Goal: Task Accomplishment & Management: Complete application form

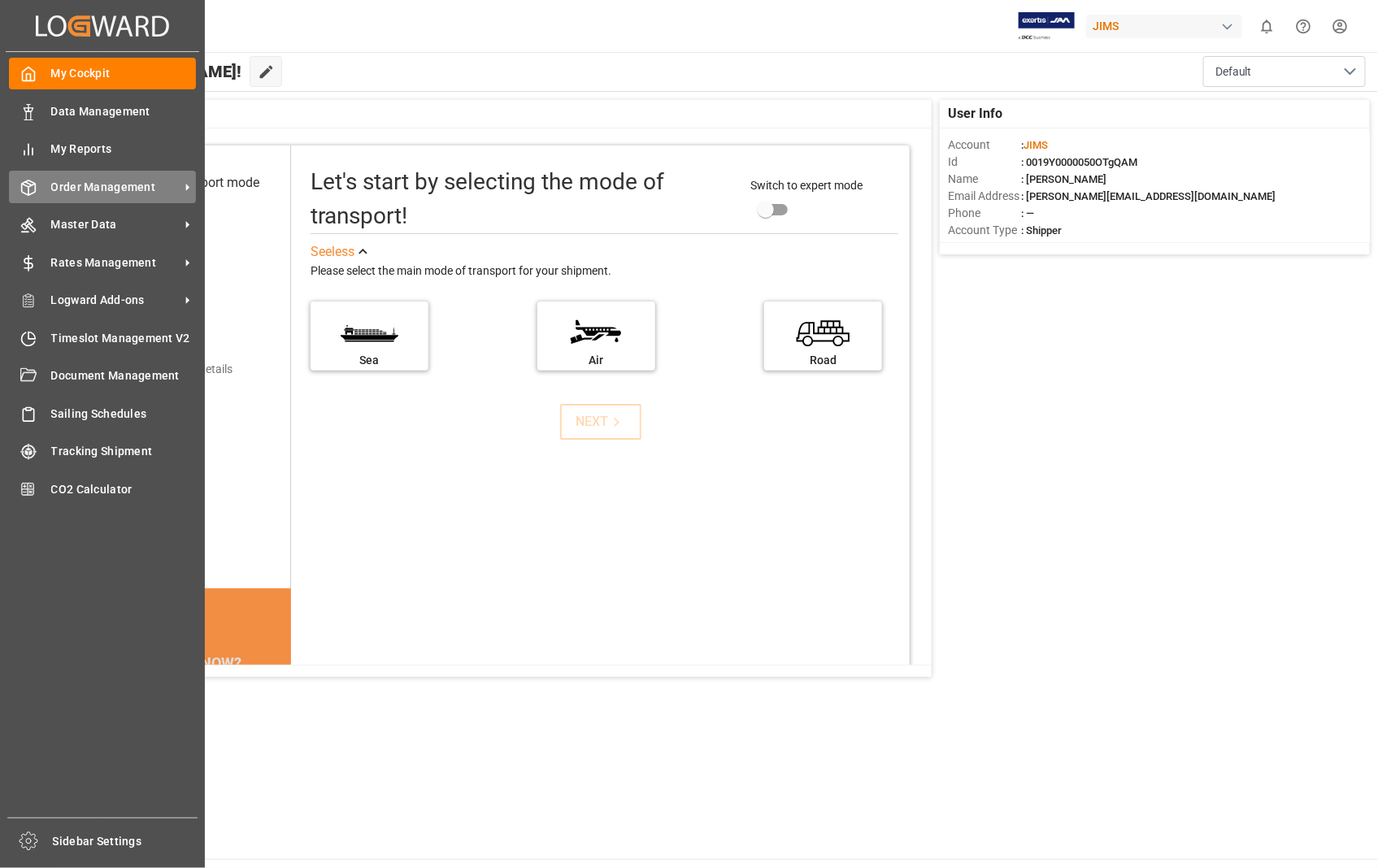
click at [145, 196] on div "Order Management Order Management" at bounding box center [102, 186] width 187 height 32
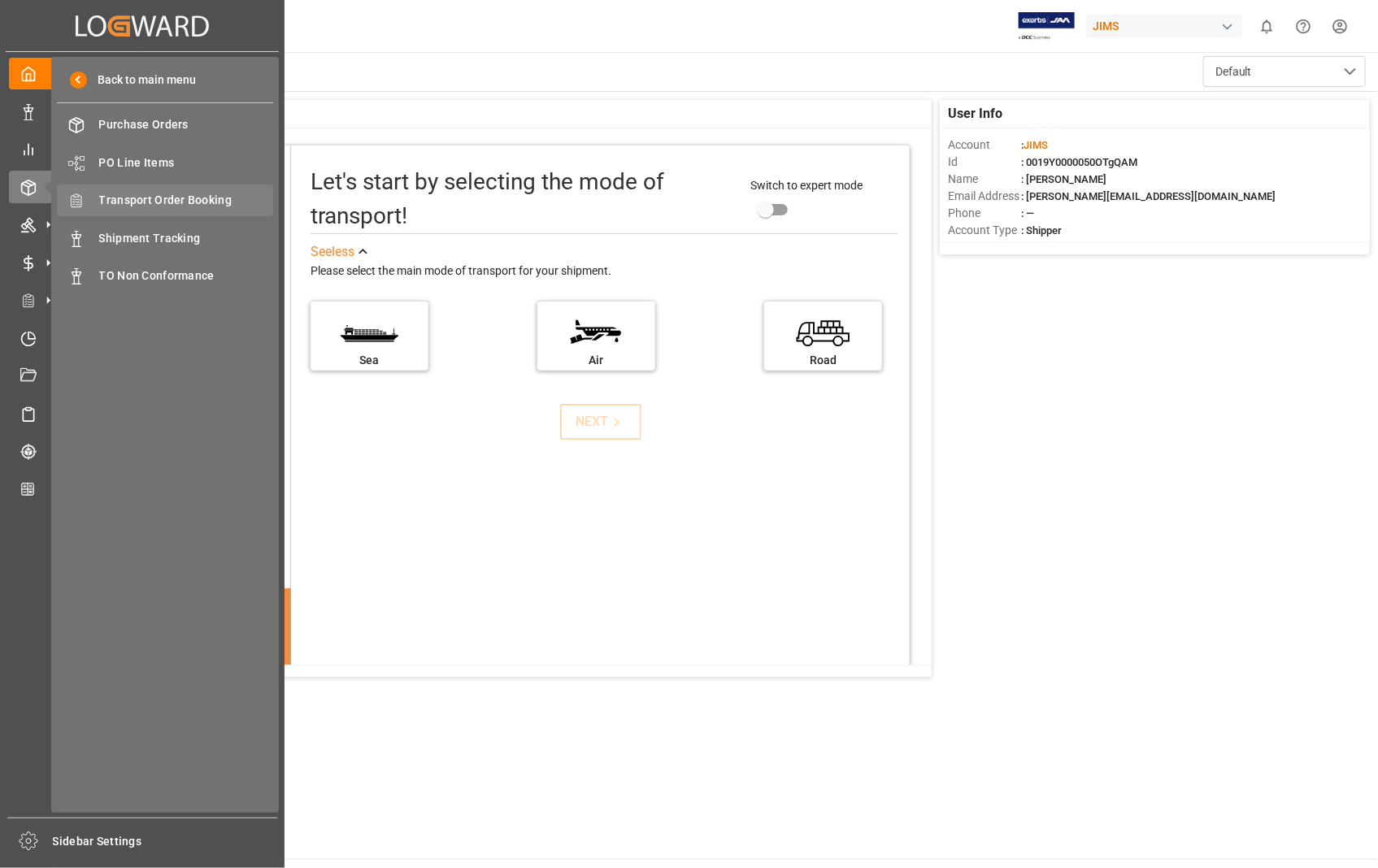
click at [201, 204] on span "Transport Order Booking" at bounding box center [186, 200] width 175 height 17
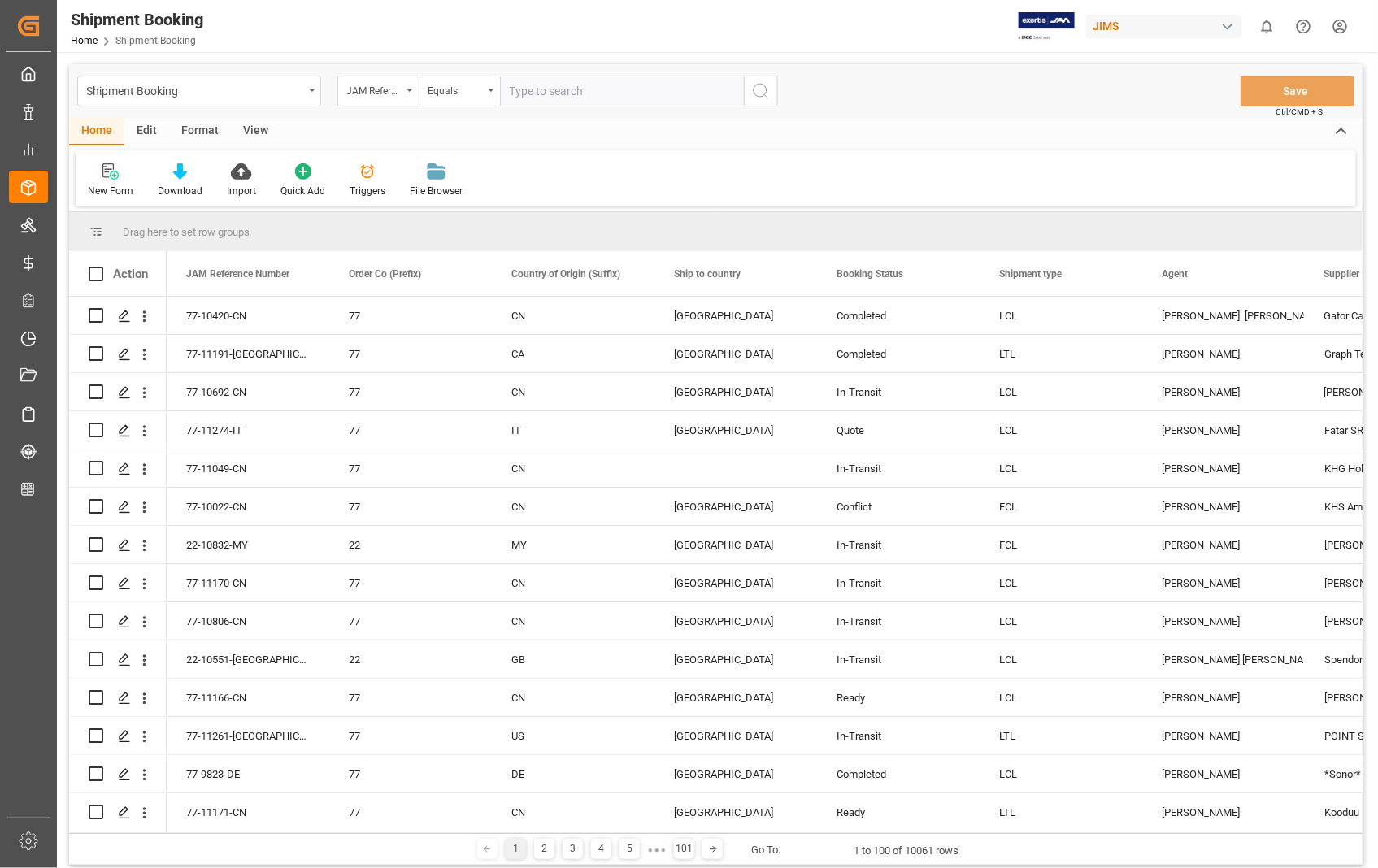
click at [107, 175] on icon at bounding box center [110, 171] width 16 height 16
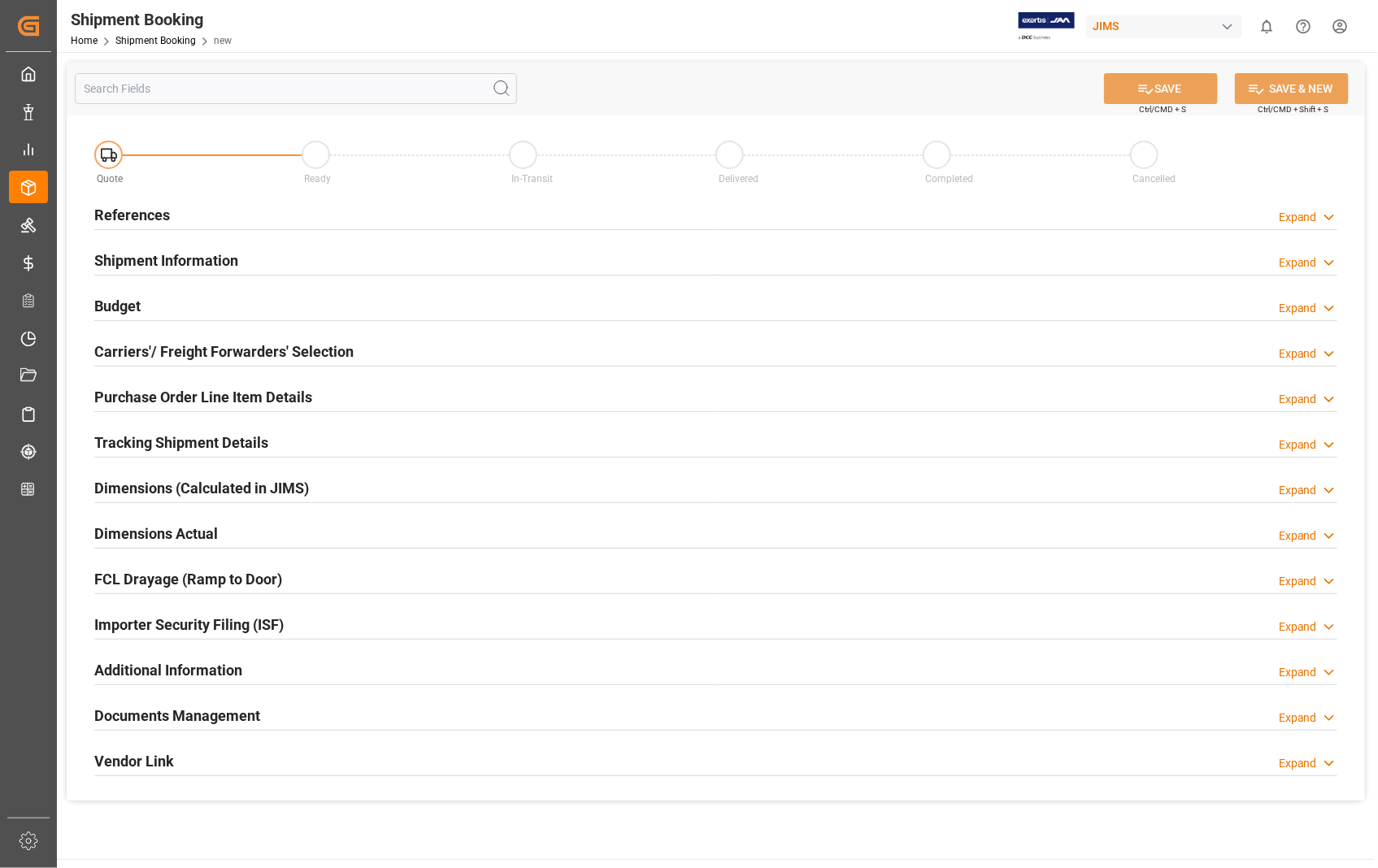
click at [125, 214] on h2 "References" at bounding box center [131, 215] width 76 height 22
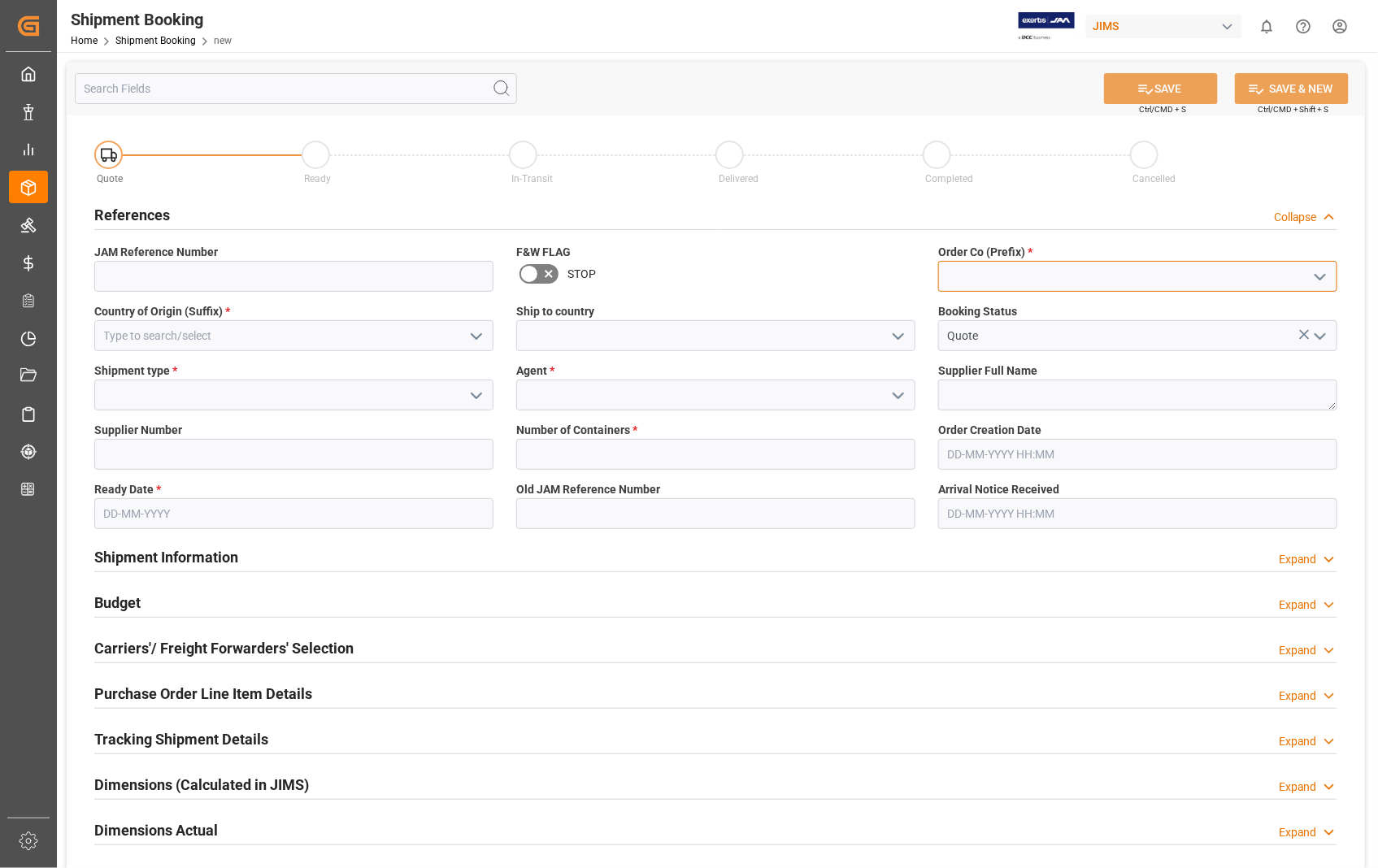
click at [1009, 276] on input at bounding box center [1138, 276] width 399 height 31
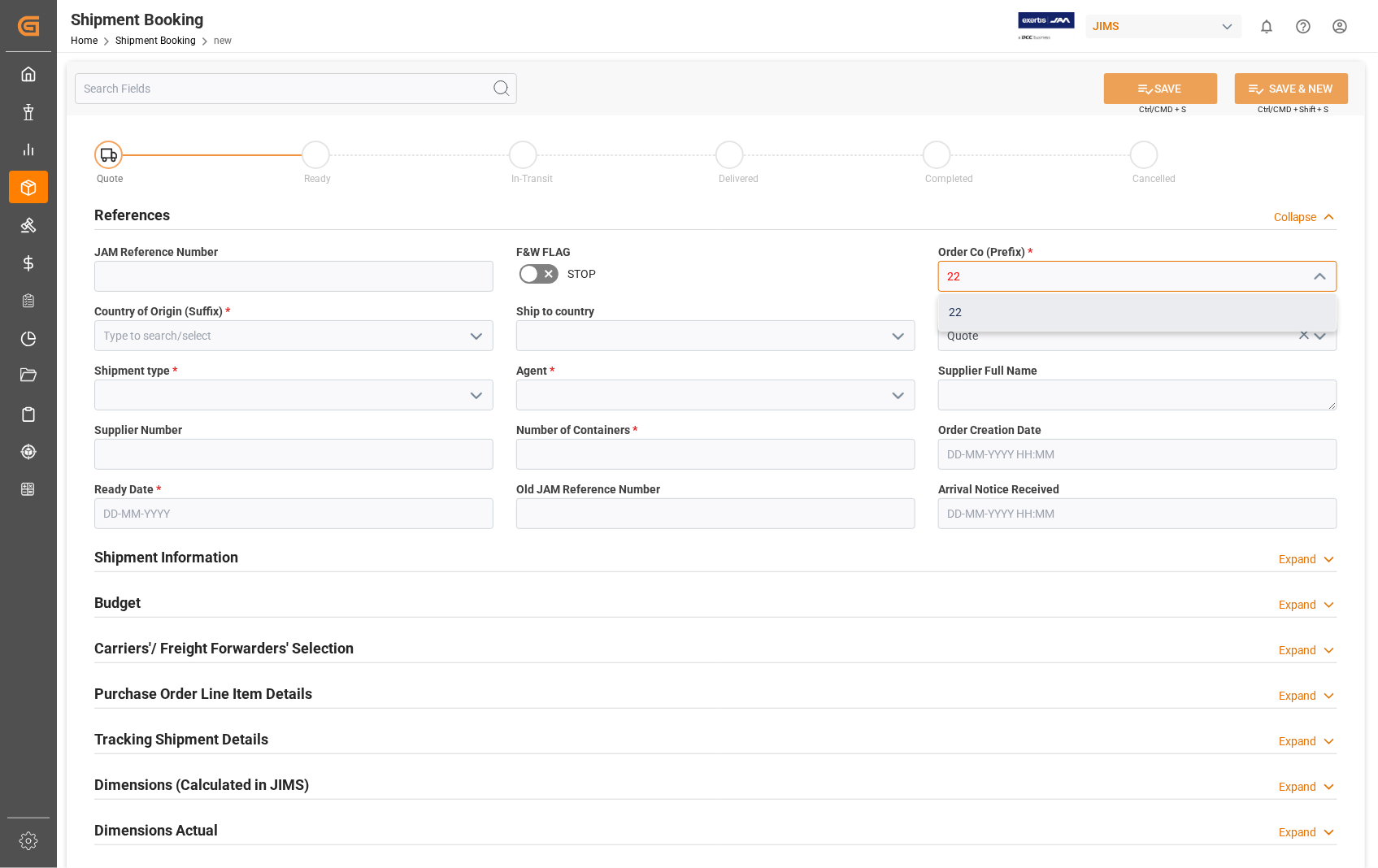
click at [954, 312] on div "22" at bounding box center [1137, 313] width 397 height 36
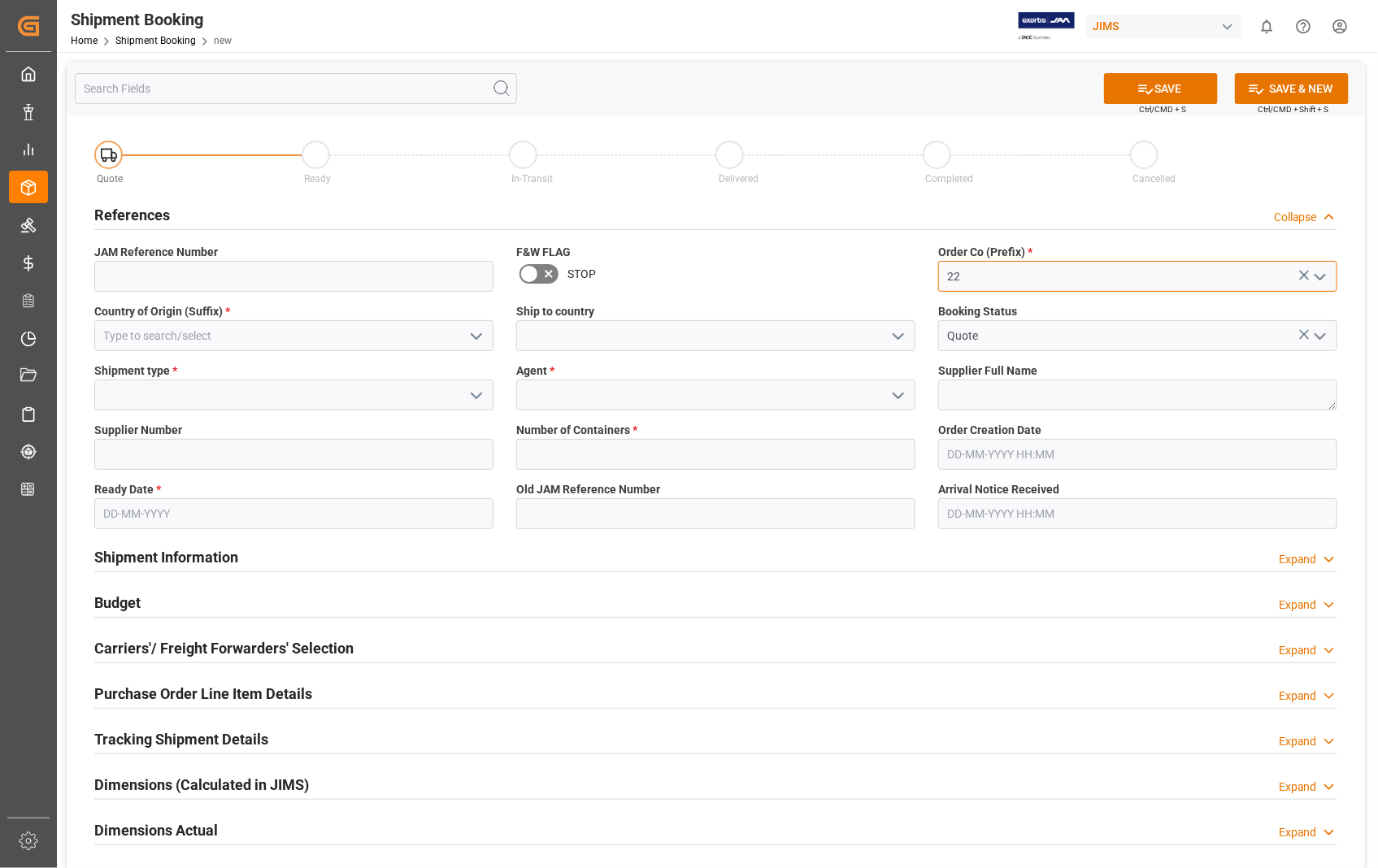
type input "22"
click at [185, 334] on input at bounding box center [294, 336] width 399 height 31
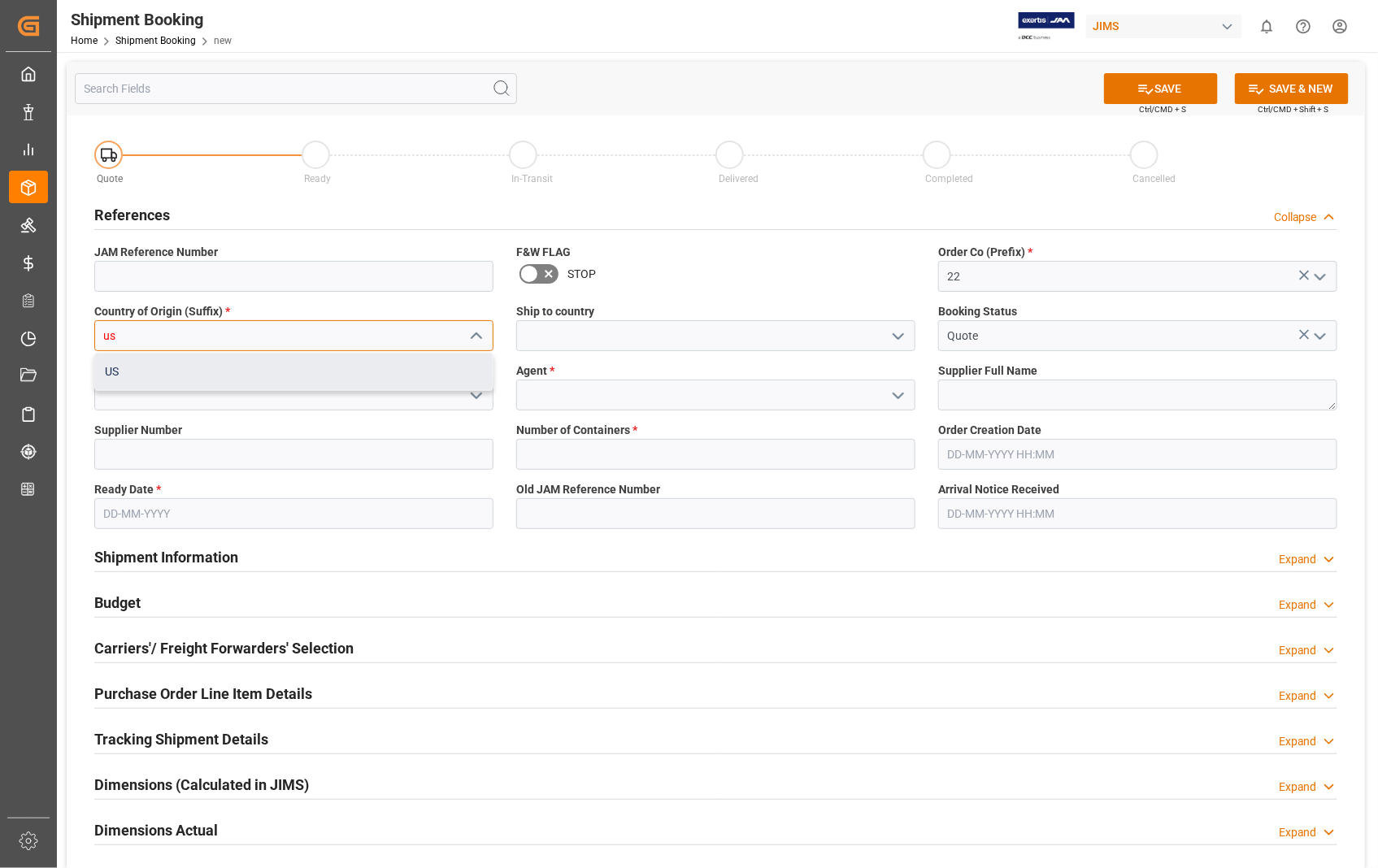
click at [143, 382] on div "US" at bounding box center [294, 371] width 397 height 36
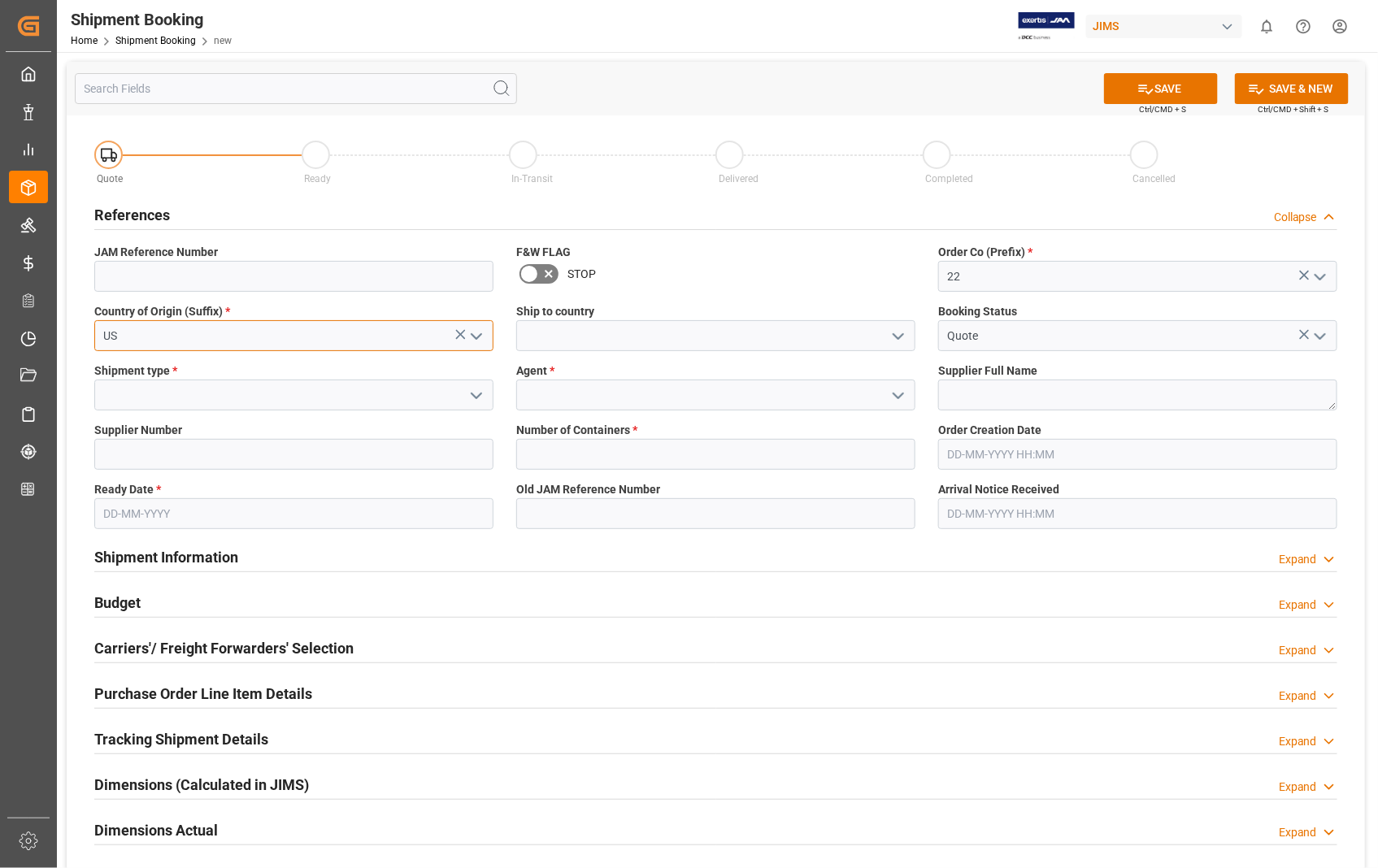
type input "US"
click at [562, 343] on input at bounding box center [716, 336] width 399 height 31
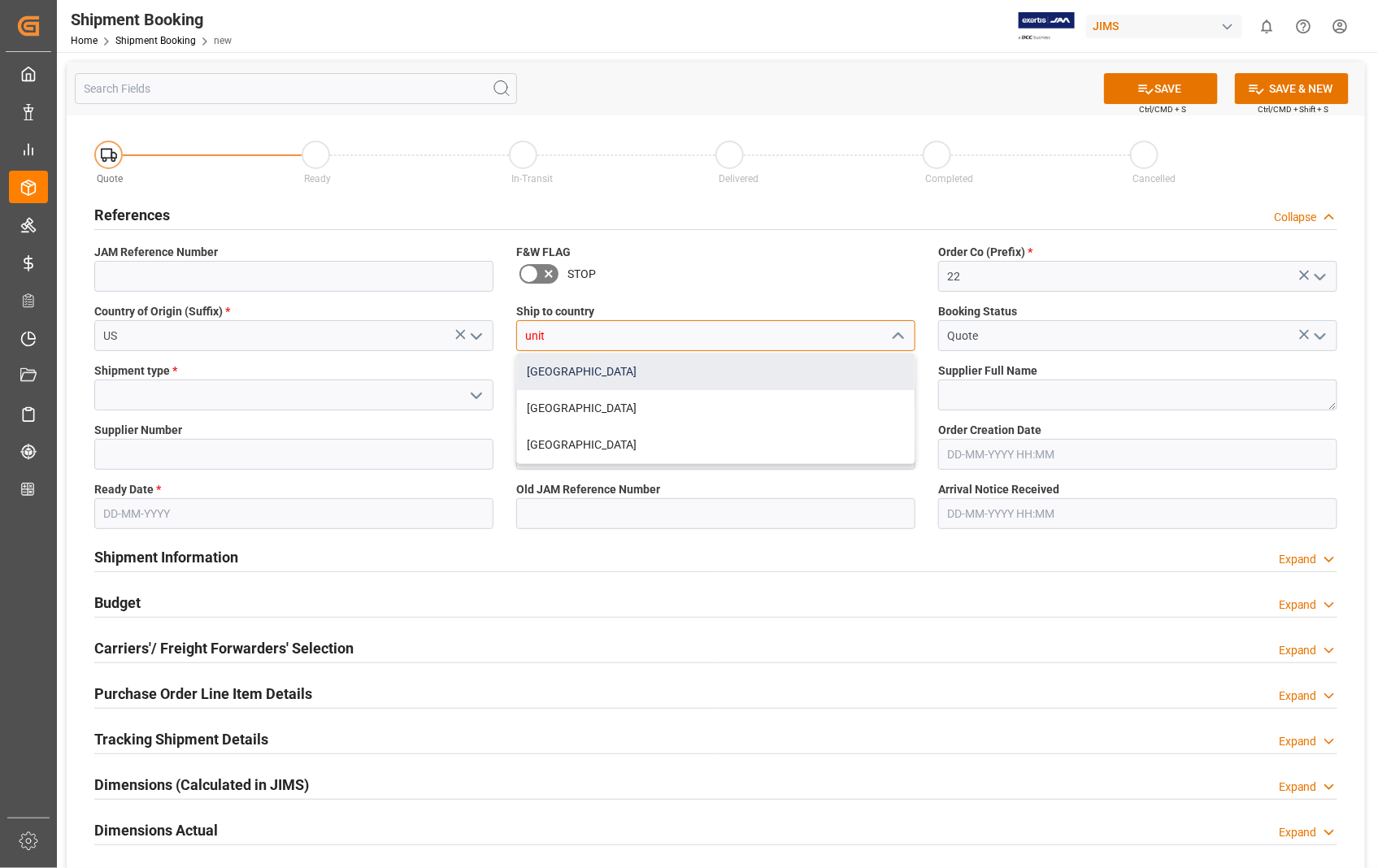
click at [538, 368] on div "[GEOGRAPHIC_DATA]" at bounding box center [716, 371] width 397 height 36
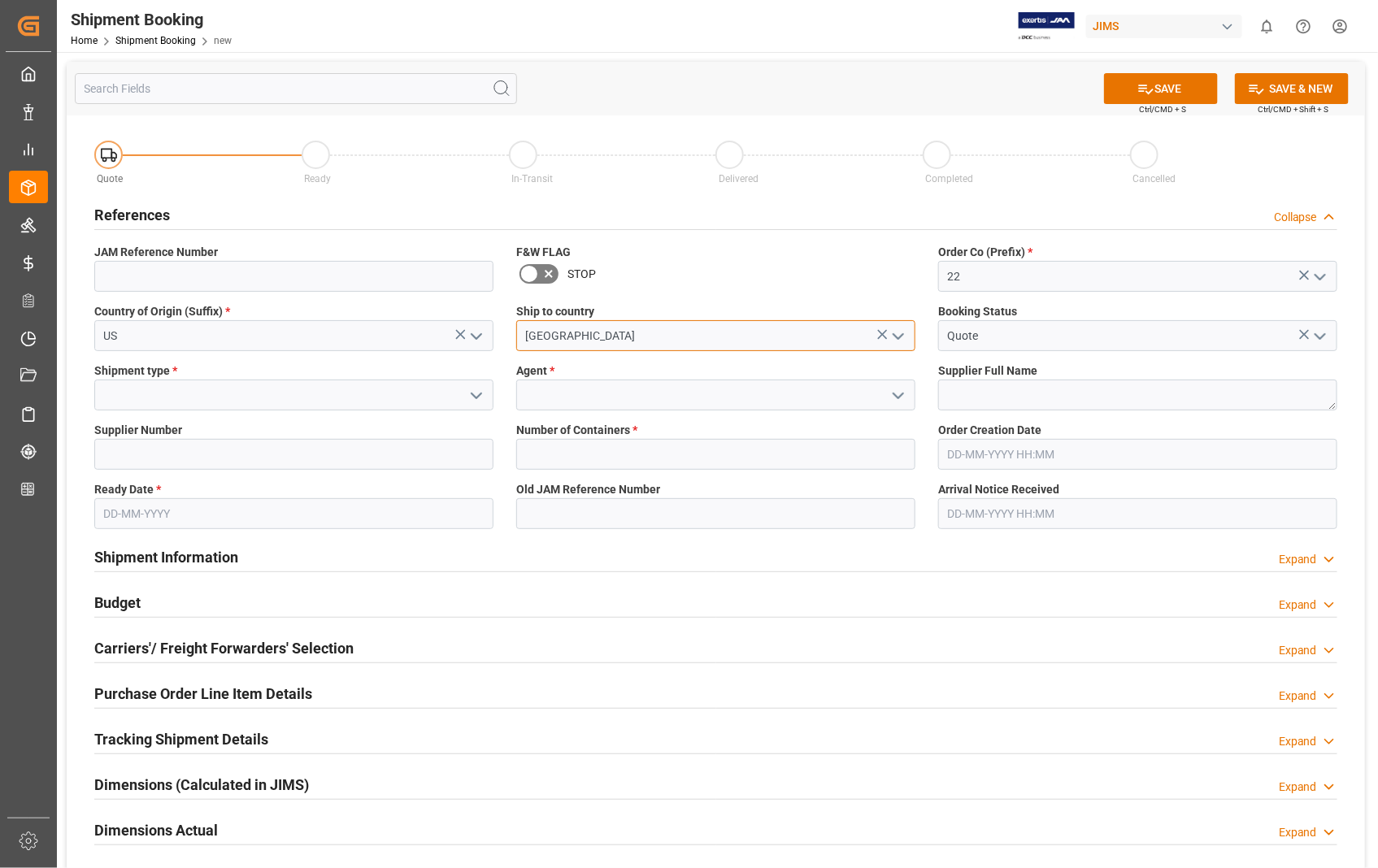
type input "[GEOGRAPHIC_DATA]"
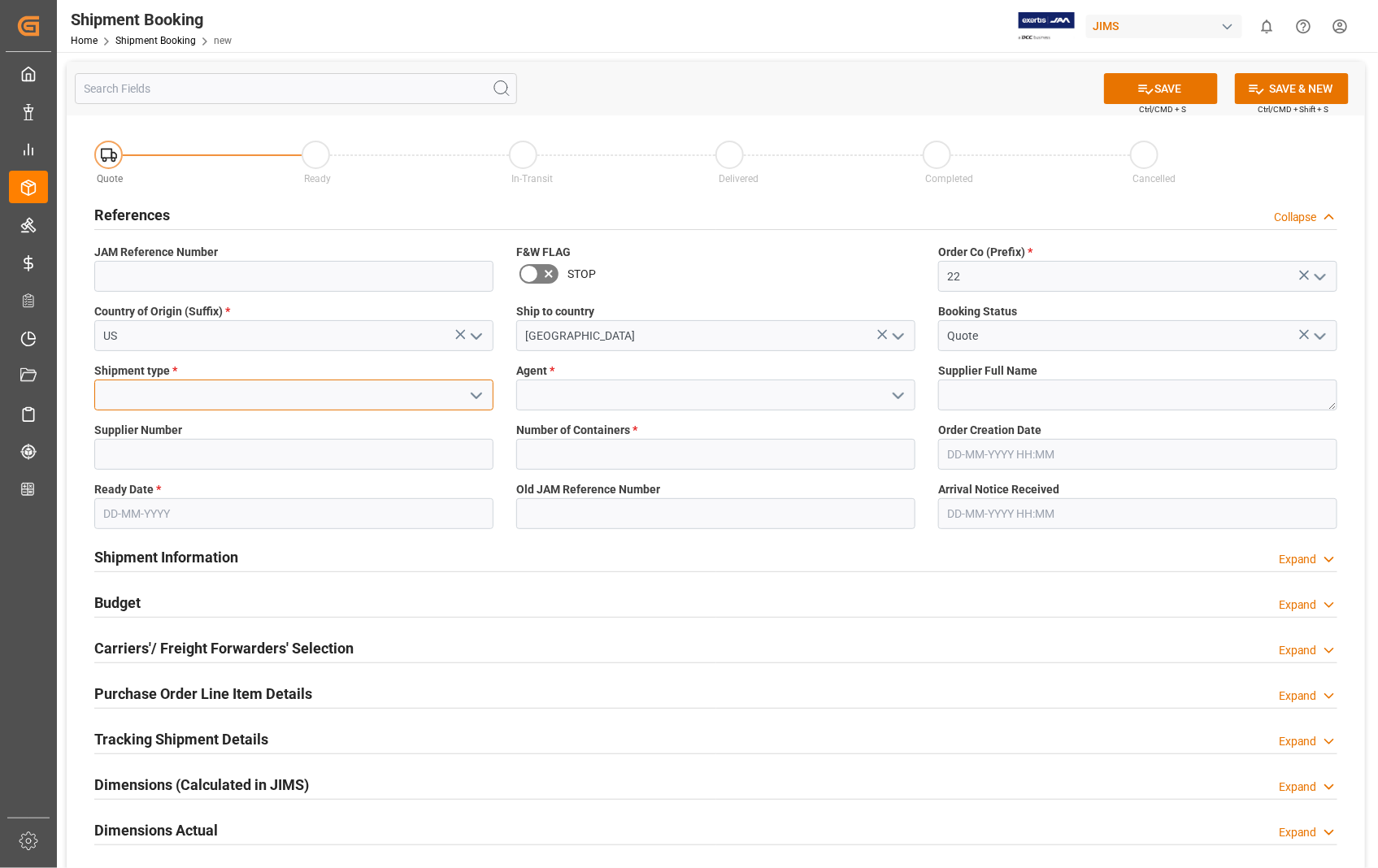
click at [304, 393] on input at bounding box center [294, 395] width 399 height 31
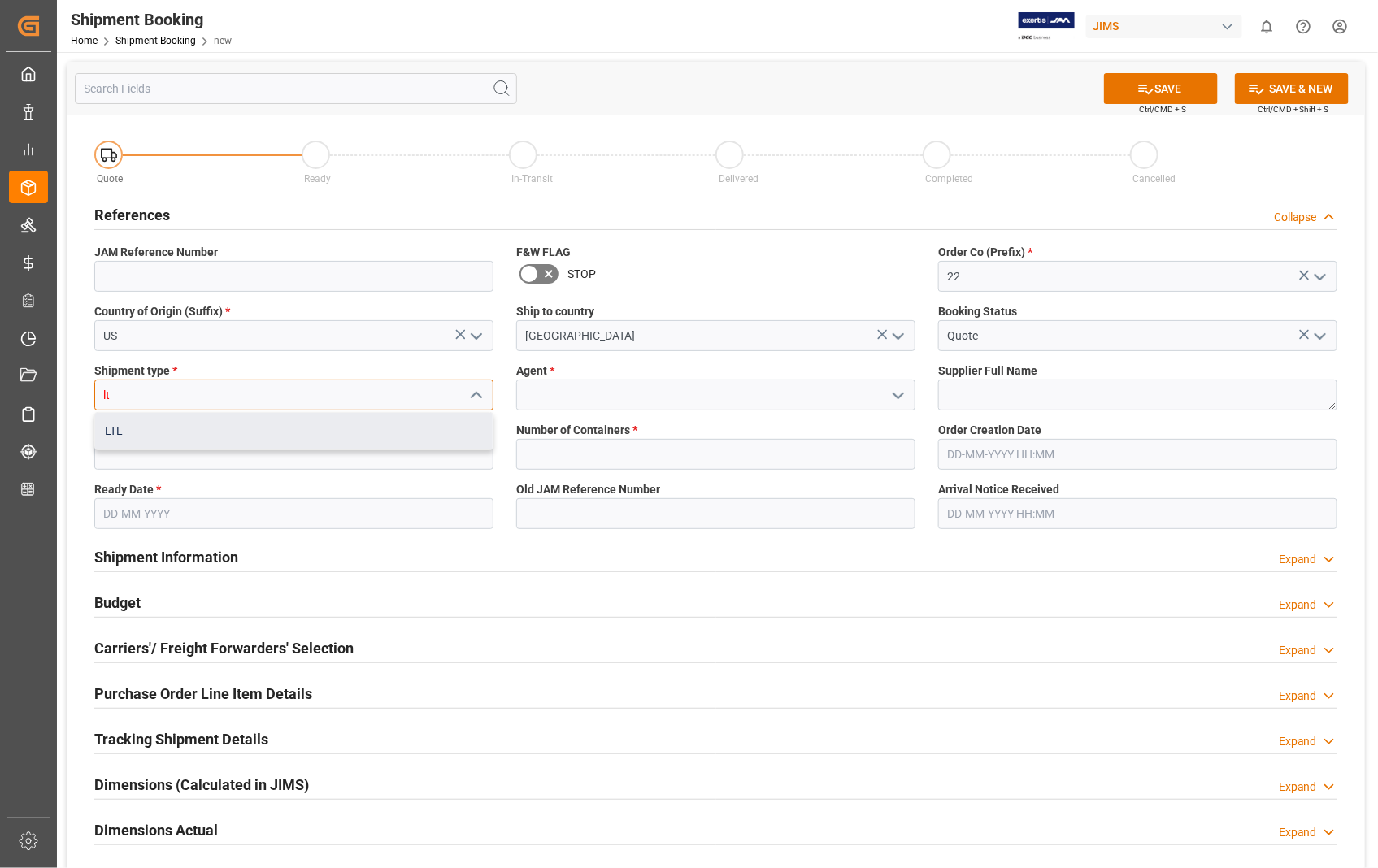
click at [145, 436] on div "LTL" at bounding box center [294, 431] width 397 height 36
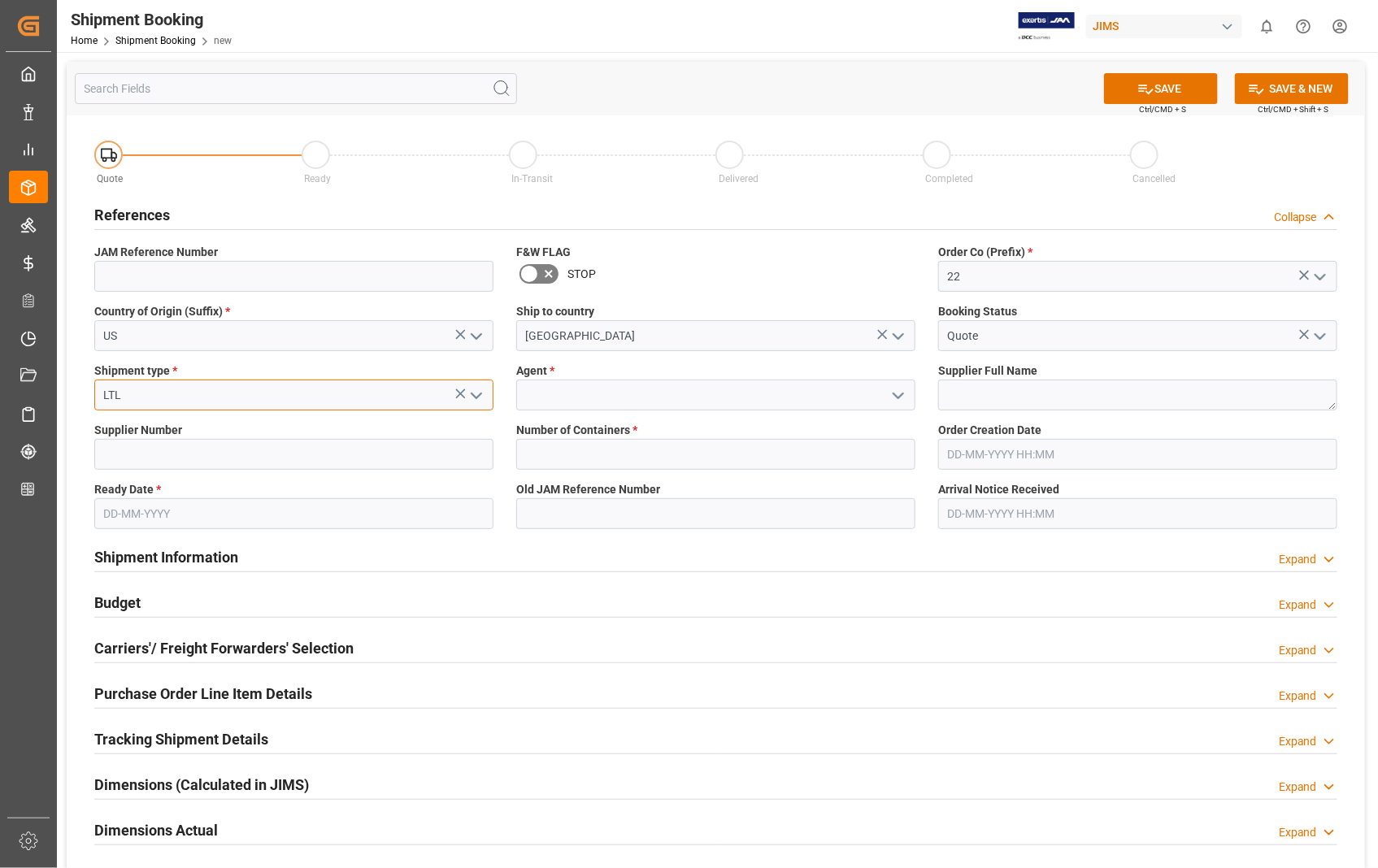
type input "LTL"
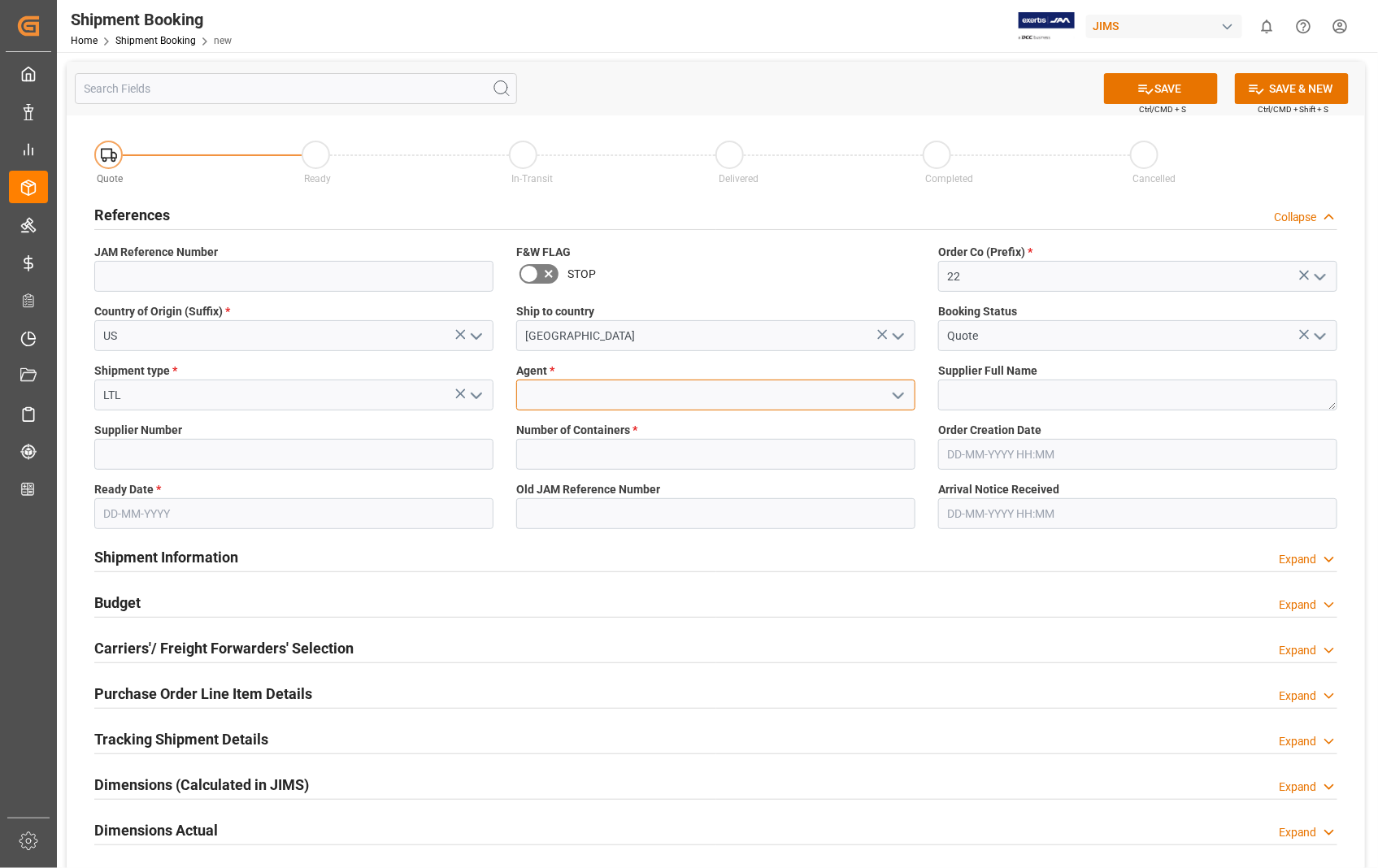
click at [574, 396] on input at bounding box center [716, 395] width 399 height 31
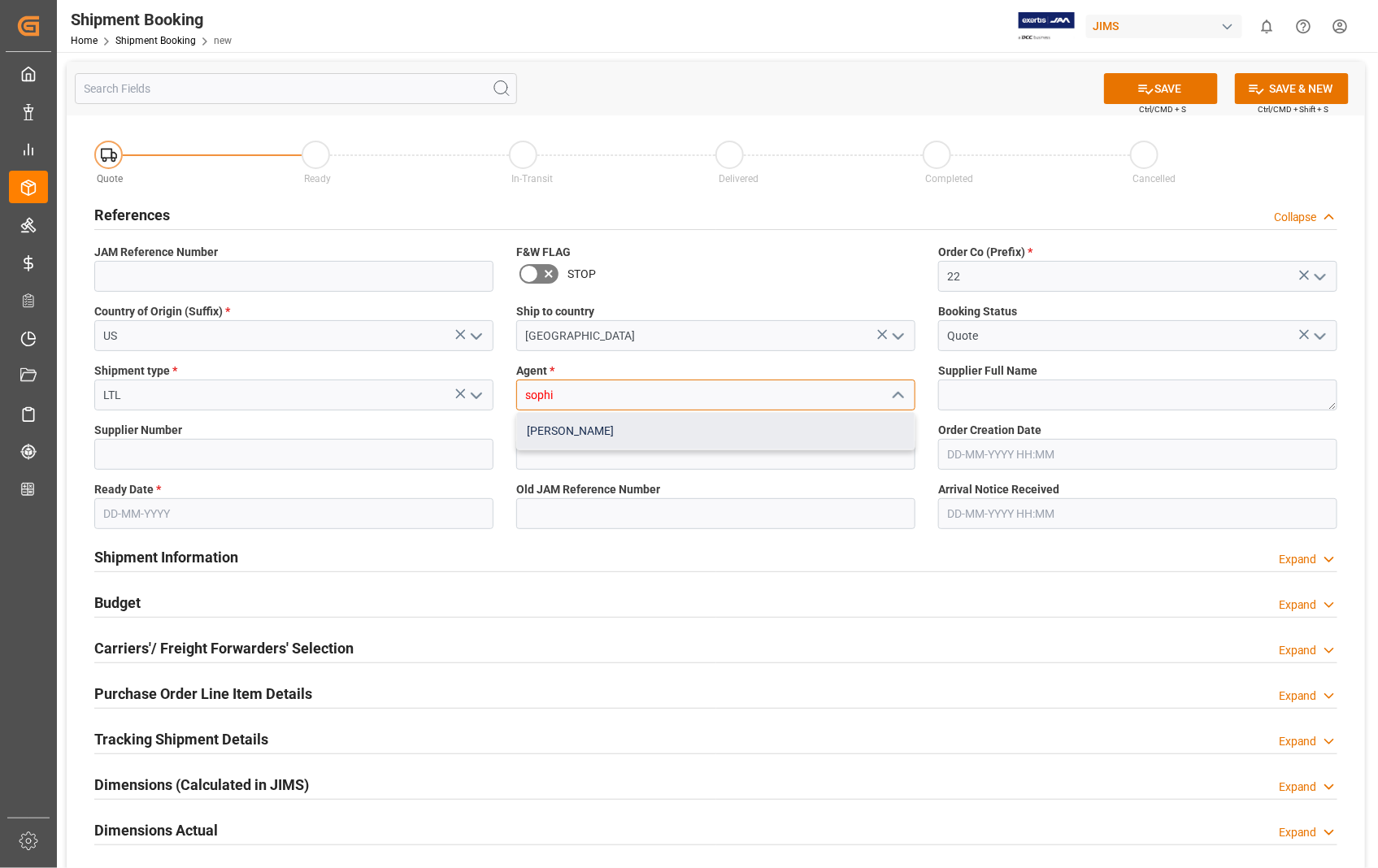
click at [551, 424] on div "[PERSON_NAME]" at bounding box center [716, 431] width 397 height 36
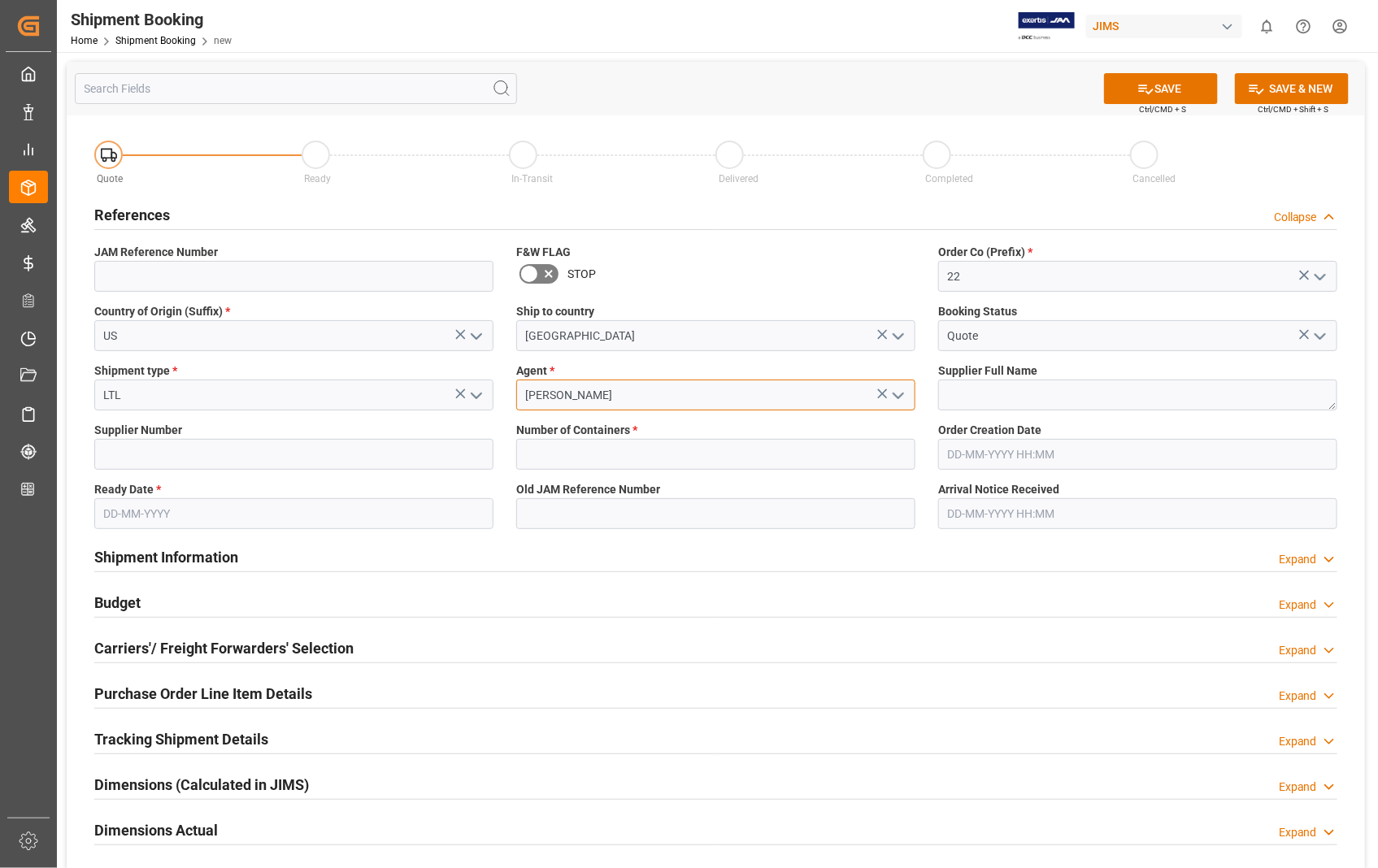
type input "[PERSON_NAME]"
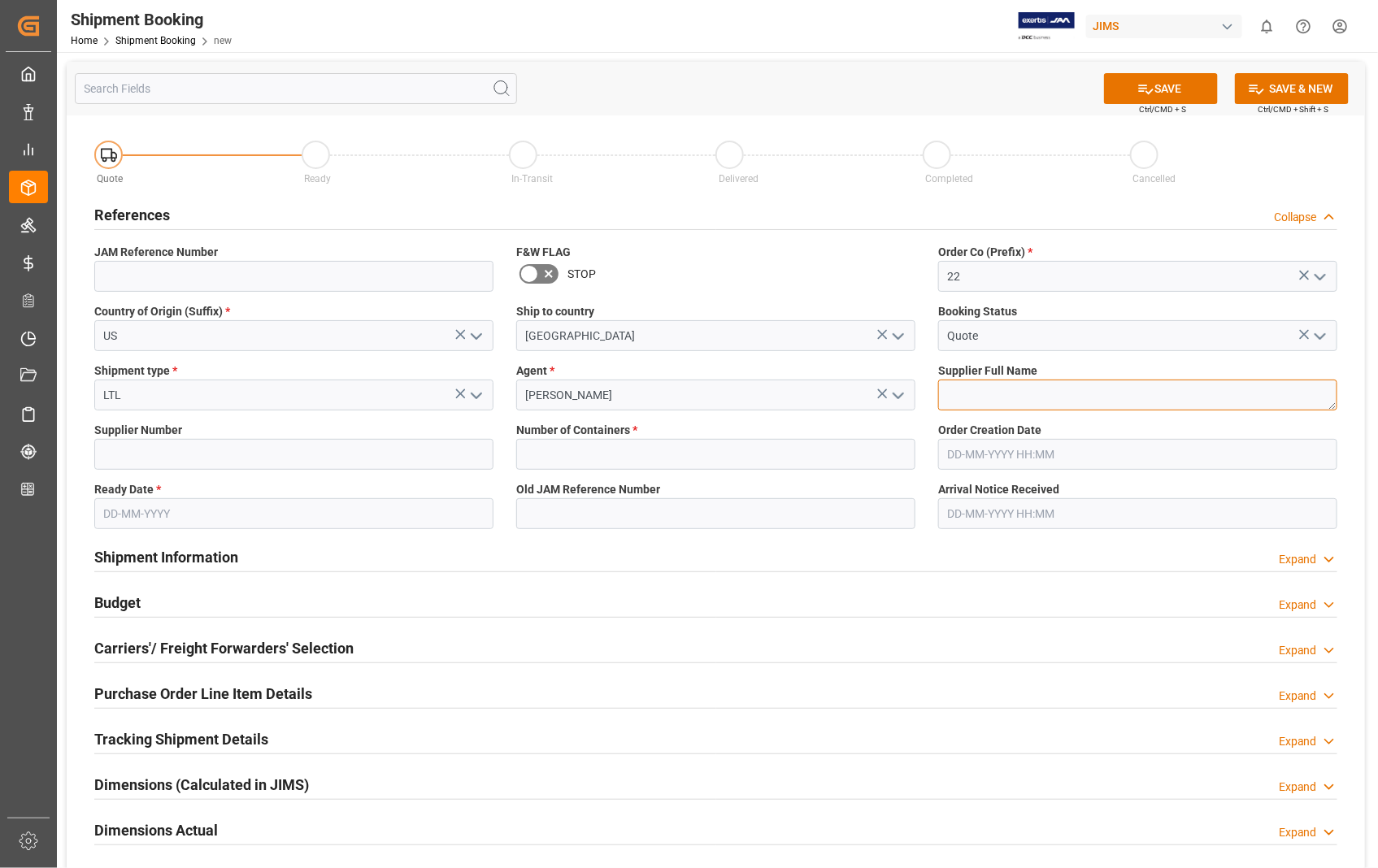
click at [969, 396] on textarea at bounding box center [1138, 395] width 399 height 31
click at [1017, 394] on textarea at bounding box center [1138, 395] width 399 height 31
paste textarea "[PERSON_NAME] PROFESSIONAL, INC"
type textarea "[PERSON_NAME] PROFESSIONAL, INC"
click at [255, 436] on label "Supplier Number" at bounding box center [294, 431] width 399 height 17
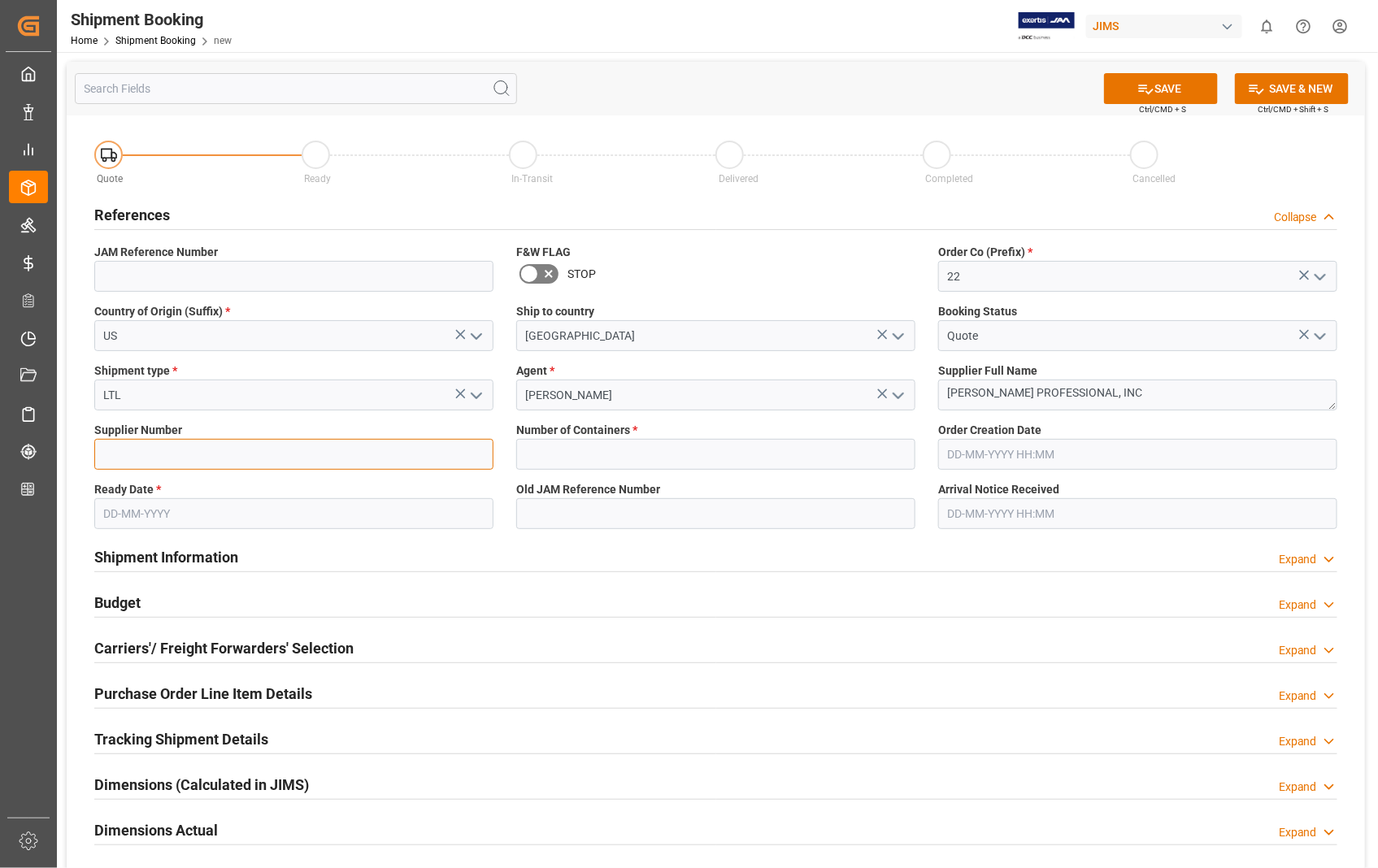
click at [249, 453] on input at bounding box center [294, 454] width 399 height 31
type input "404265"
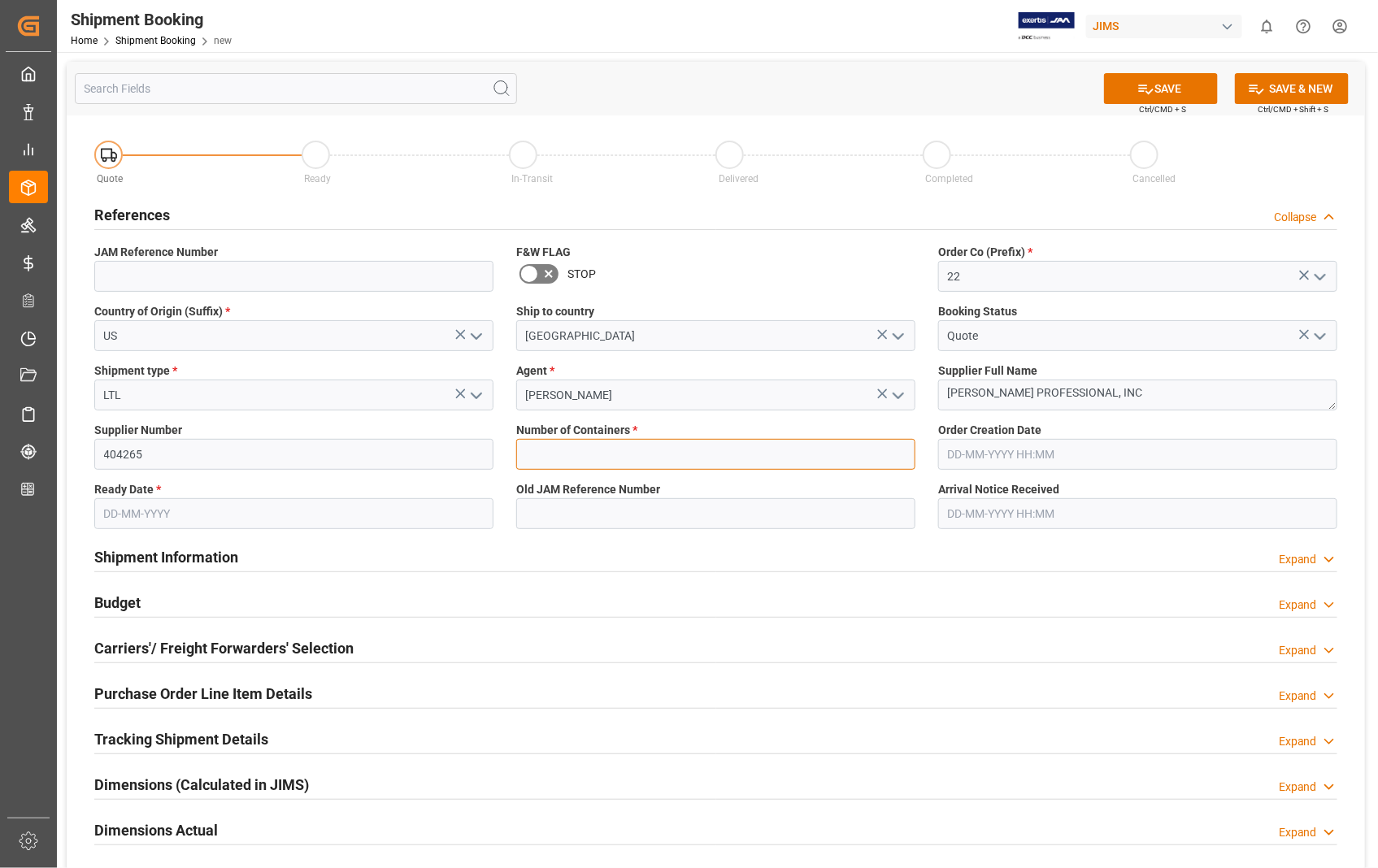
click at [701, 454] on input "text" at bounding box center [716, 454] width 399 height 31
type input "0"
type input "22-11242-[GEOGRAPHIC_DATA]"
type input "[DATE] 00:00"
type input "[DATE]"
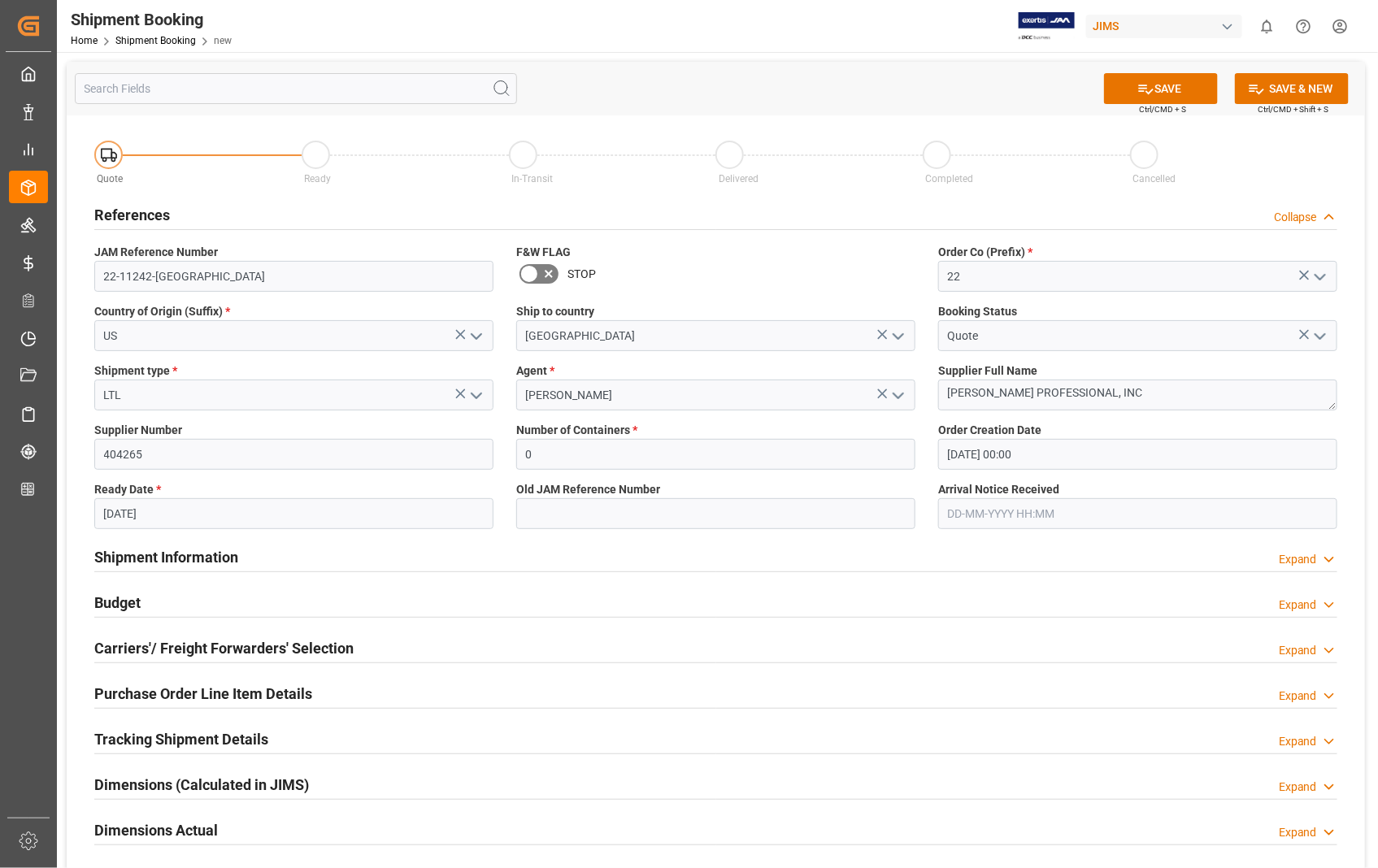
type input "[DATE] 00:00"
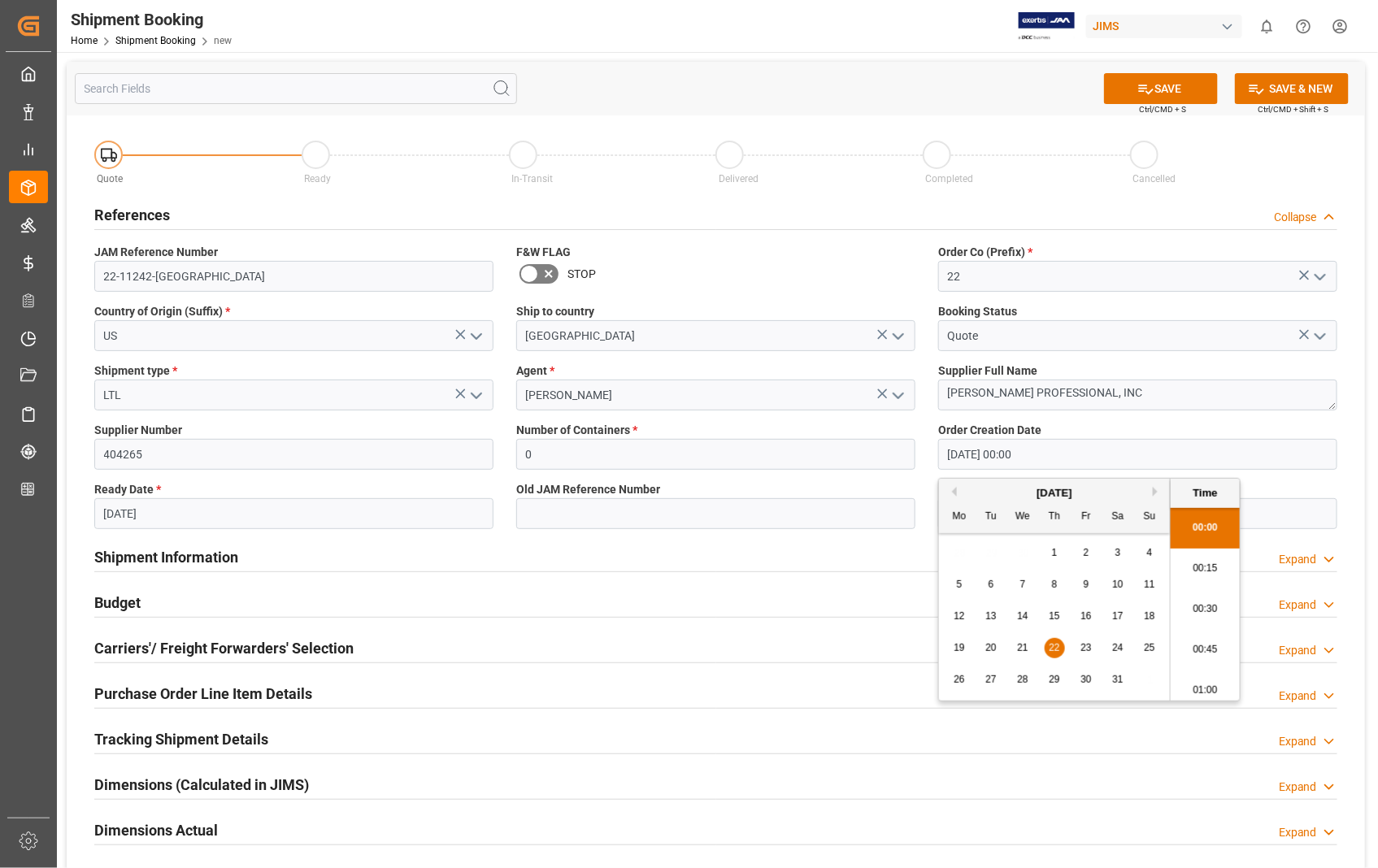
drag, startPoint x: 1045, startPoint y: 452, endPoint x: 930, endPoint y: 458, distance: 115.2
click at [930, 458] on div "Order Creation Date [DATE] 00:00" at bounding box center [1138, 446] width 422 height 59
paste input "[DATE]"
type input "[DATE] 00:00"
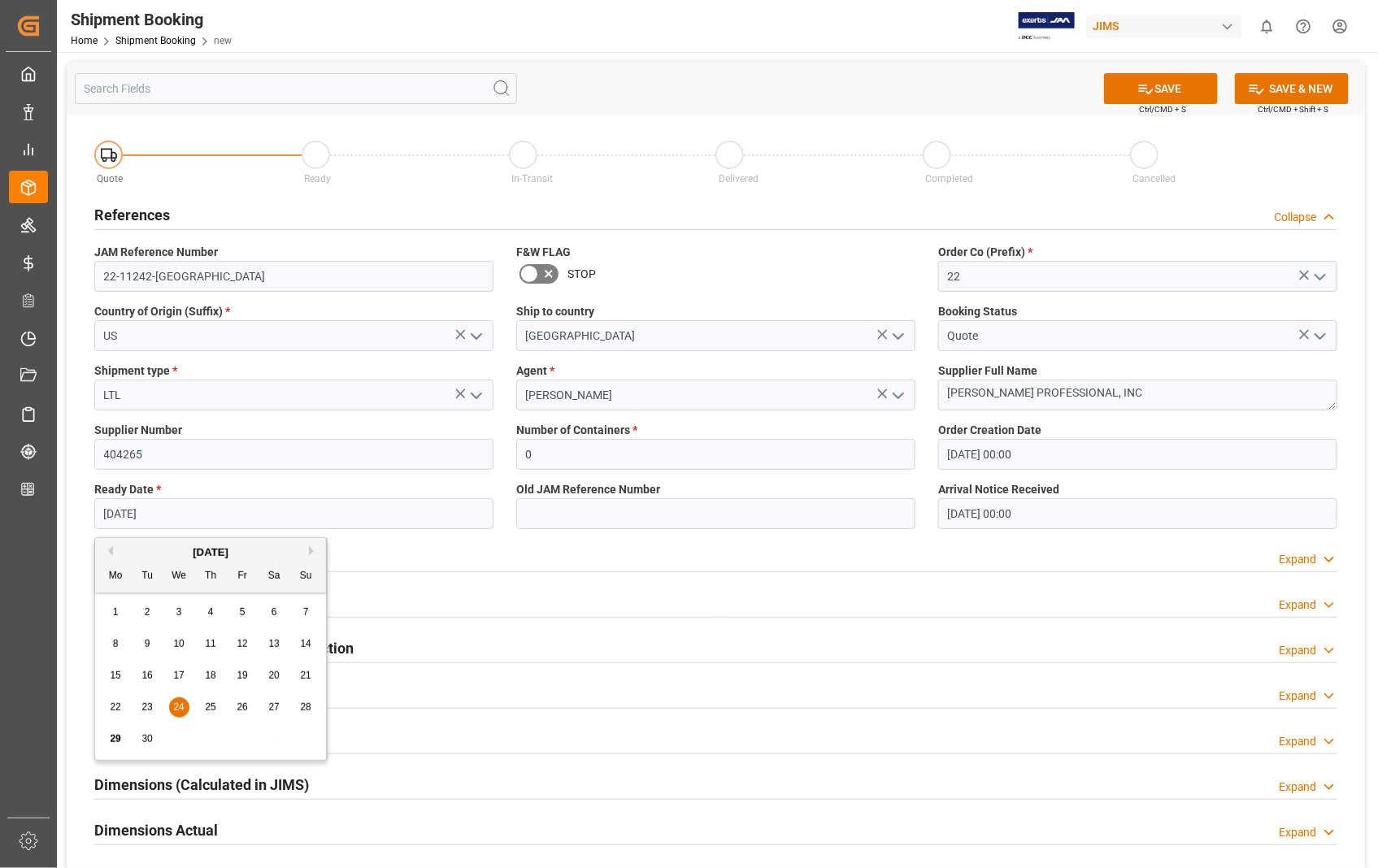
click at [321, 523] on input "[DATE]" at bounding box center [294, 513] width 399 height 31
click at [276, 709] on span "27" at bounding box center [273, 707] width 11 height 12
type input "[DATE]"
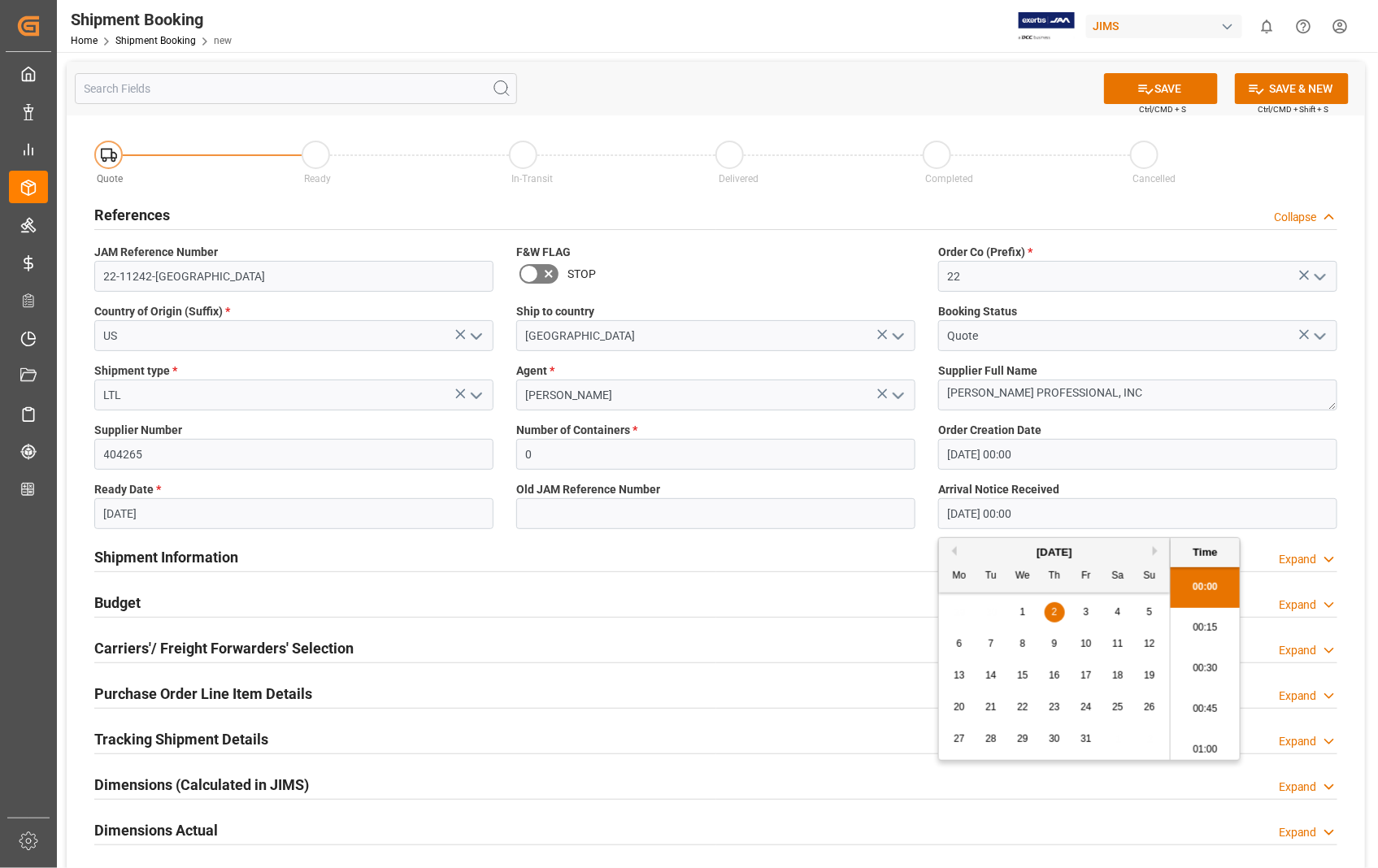
click at [1107, 513] on input "[DATE] 00:00" at bounding box center [1138, 513] width 399 height 31
click at [990, 646] on span "7" at bounding box center [991, 644] width 6 height 12
type input "[DATE] 00:00"
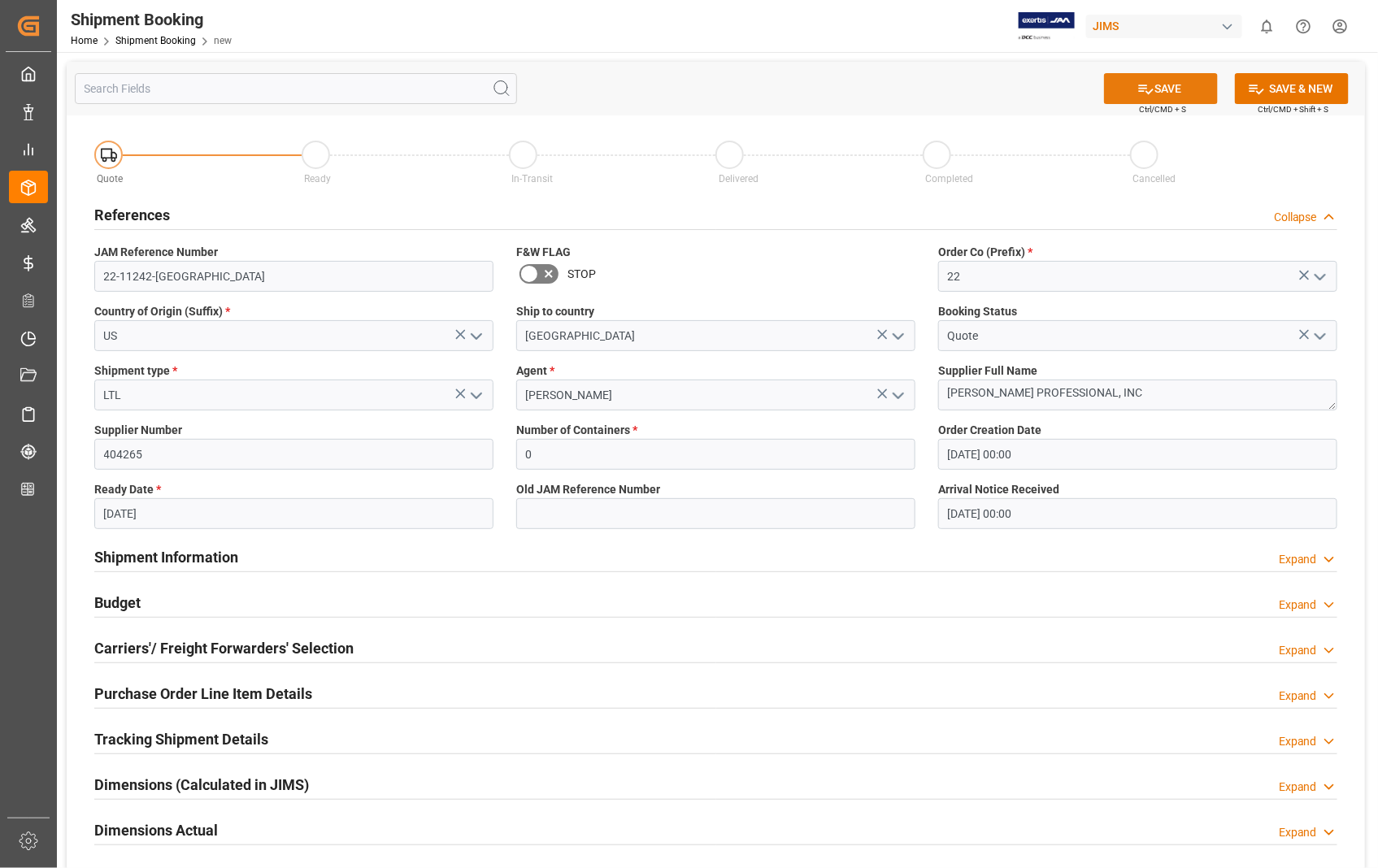
click at [1179, 98] on button "SAVE" at bounding box center [1160, 88] width 114 height 31
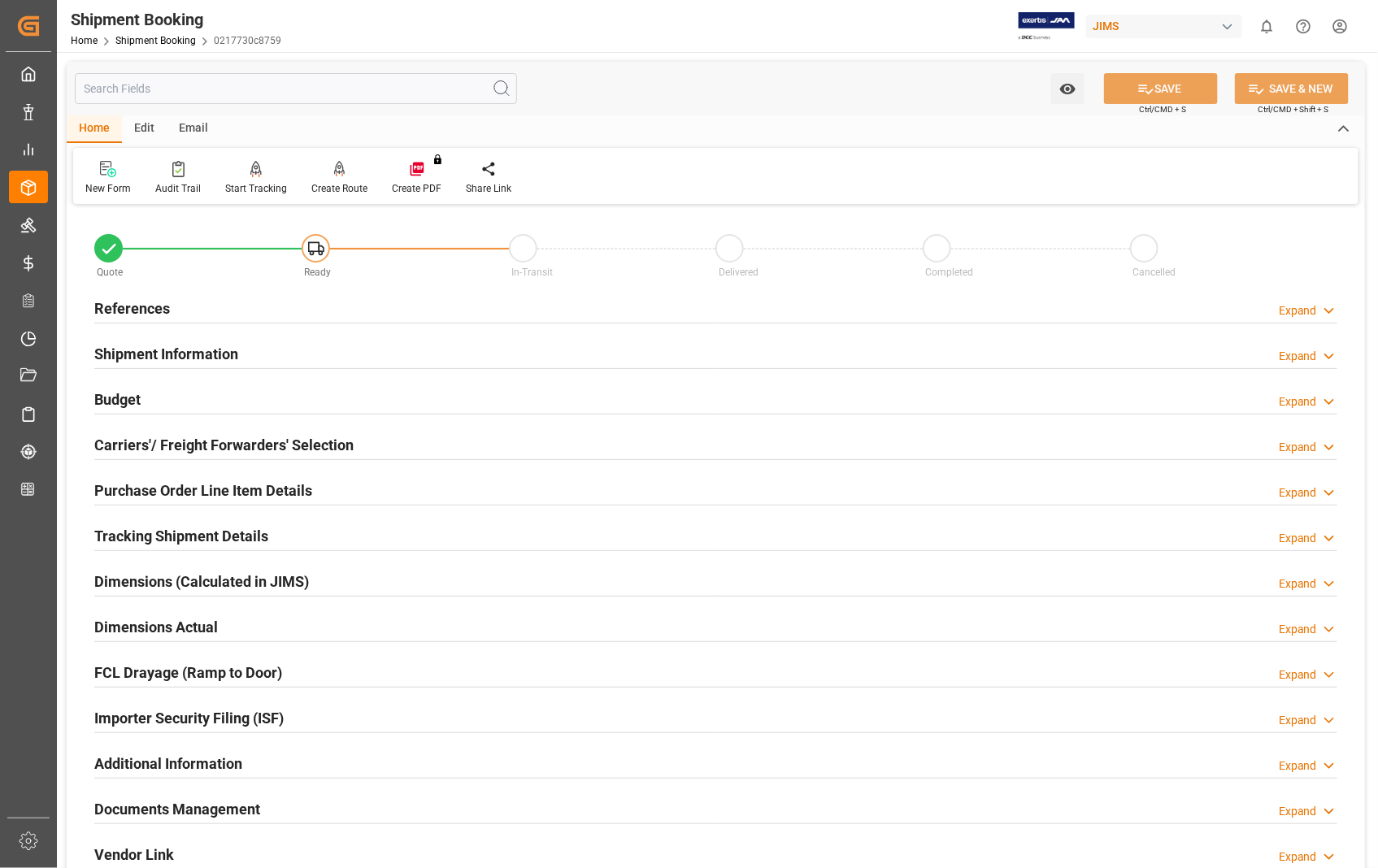
click at [212, 452] on h2 "Carriers'/ Freight Forwarders' Selection" at bounding box center [224, 444] width 259 height 22
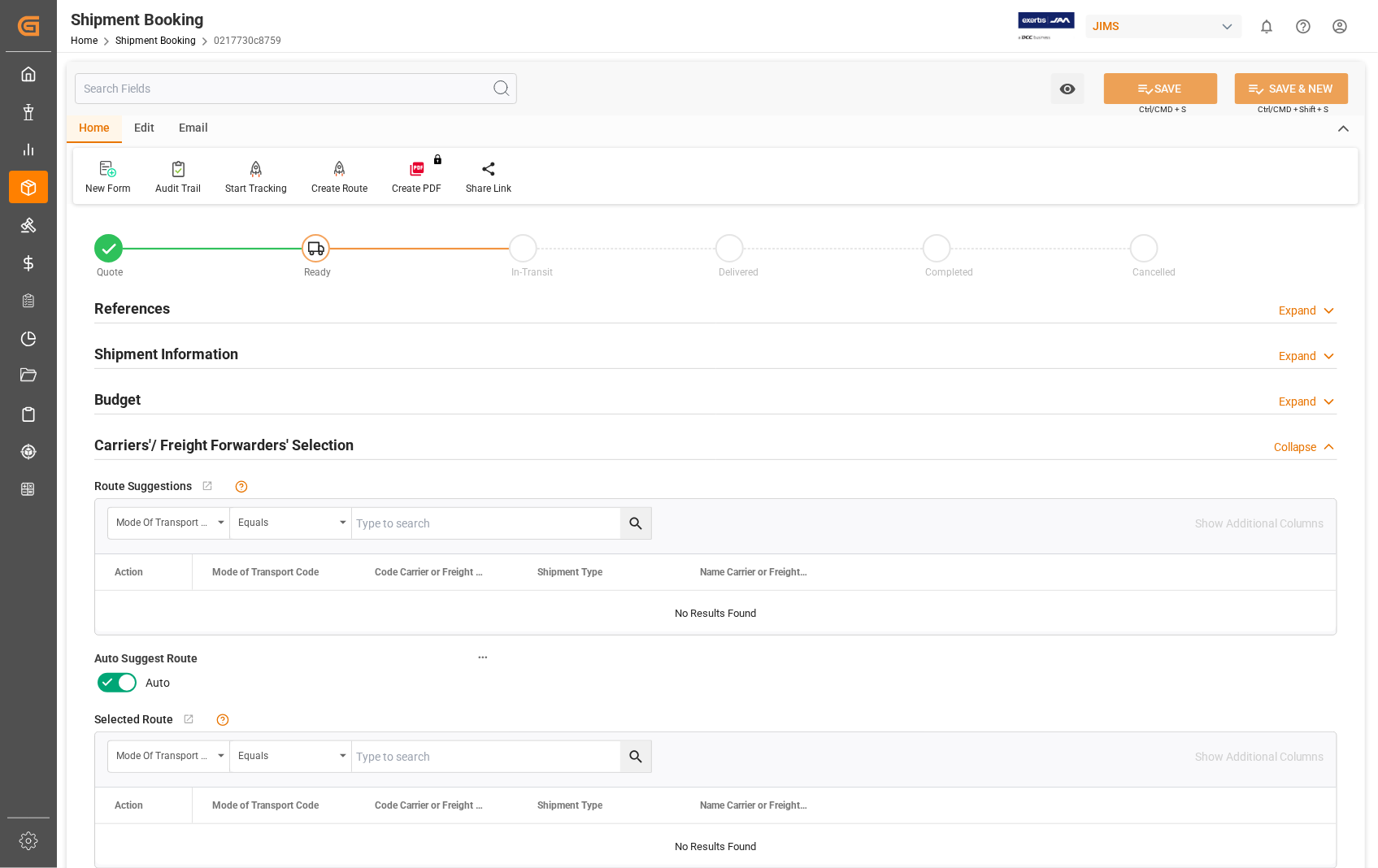
click at [123, 681] on icon at bounding box center [127, 682] width 19 height 19
click at [0, 0] on input "checkbox" at bounding box center [0, 0] width 0 height 0
click at [1180, 90] on button "SAVE" at bounding box center [1160, 88] width 114 height 31
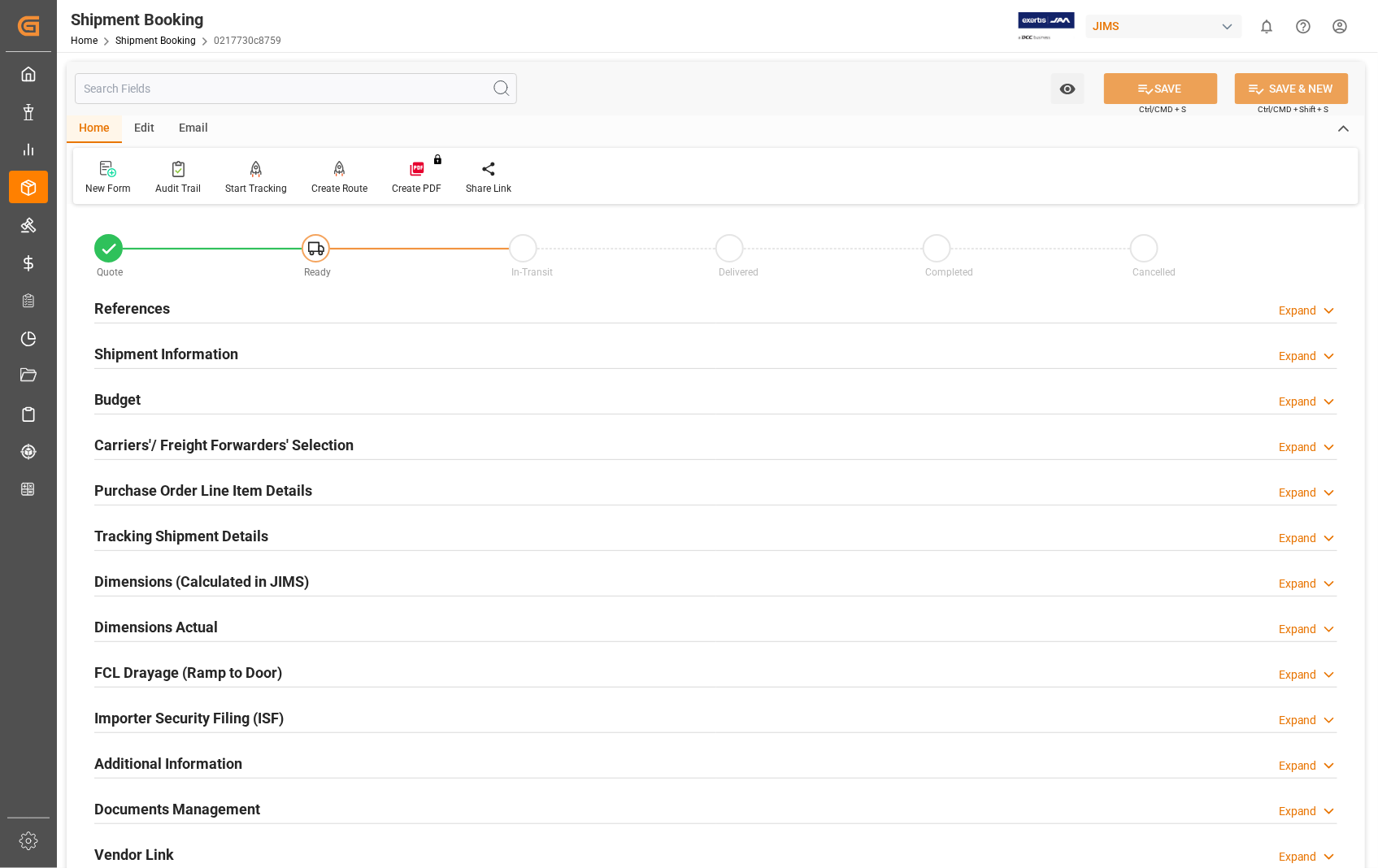
click at [159, 307] on h2 "References" at bounding box center [131, 308] width 76 height 22
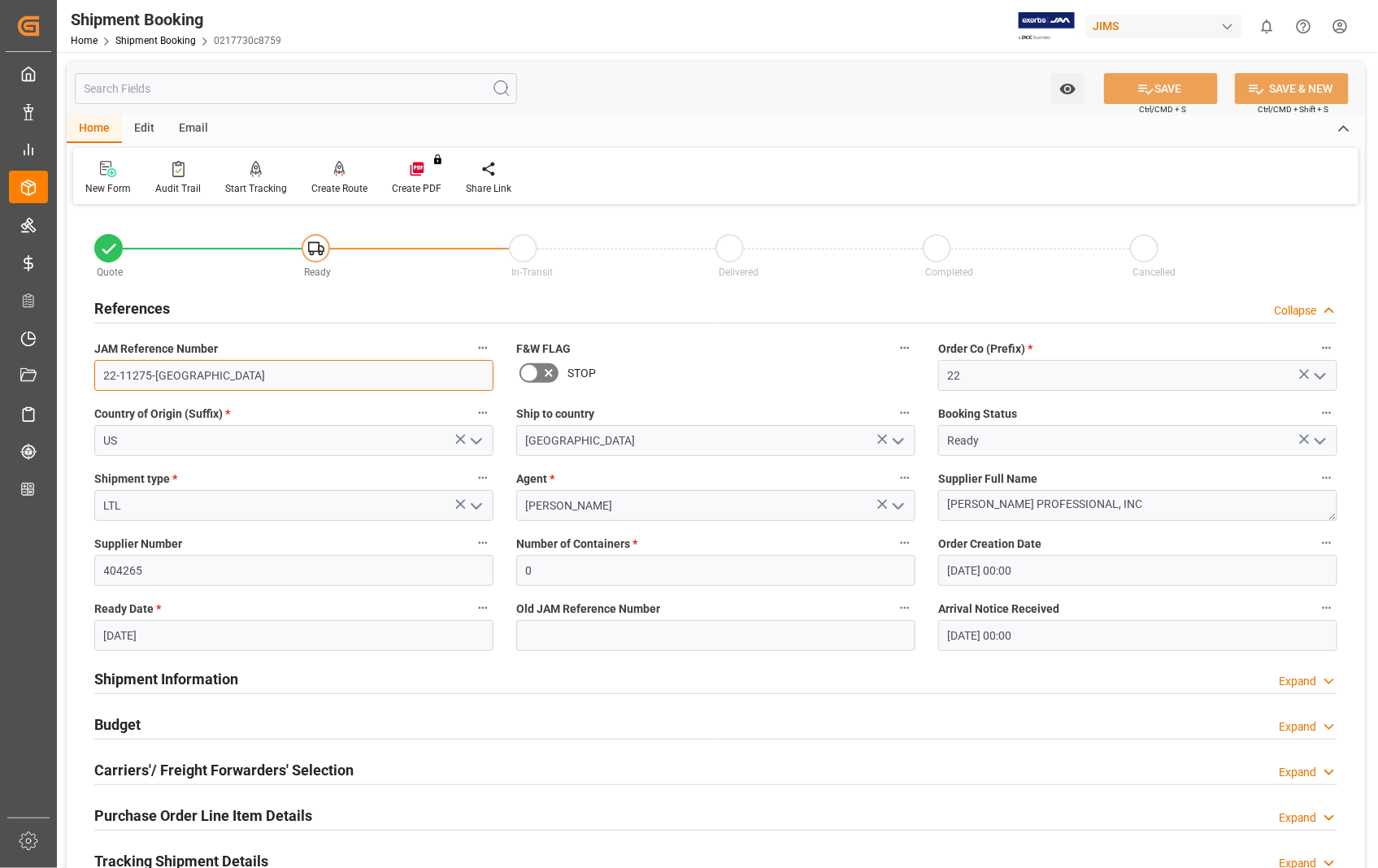
drag, startPoint x: 175, startPoint y: 377, endPoint x: 84, endPoint y: 377, distance: 91.0
click at [84, 377] on div "JAM Reference Number 22-11275-US" at bounding box center [294, 364] width 422 height 65
